Goal: Find specific page/section: Find specific page/section

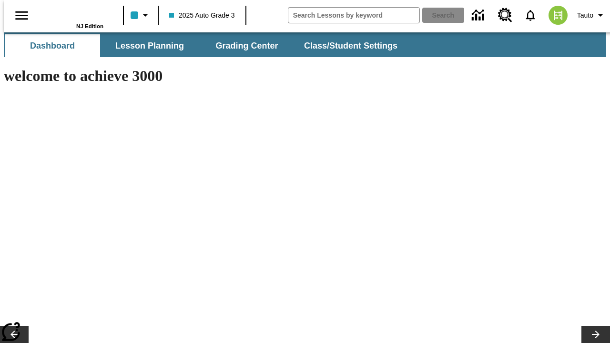
type input "-1"
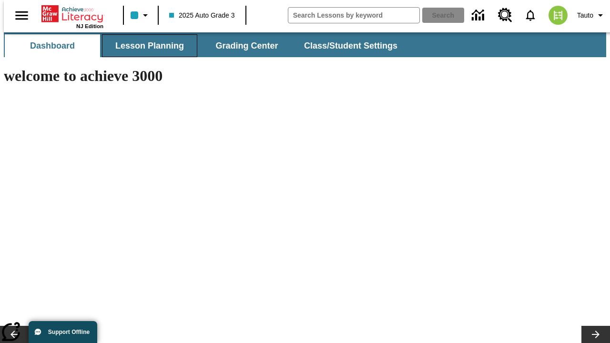
click at [146, 46] on button "Lesson Planning" at bounding box center [149, 45] width 95 height 23
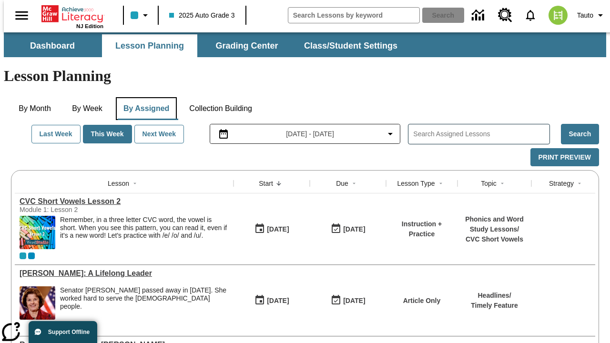
click at [144, 97] on button "By Assigned" at bounding box center [146, 108] width 61 height 23
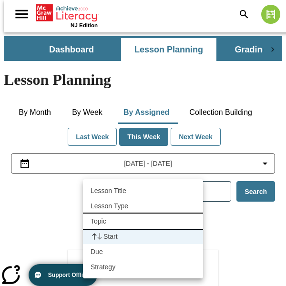
click at [143, 221] on li "Topic" at bounding box center [143, 221] width 120 height 15
